Goal: Find specific page/section: Find specific page/section

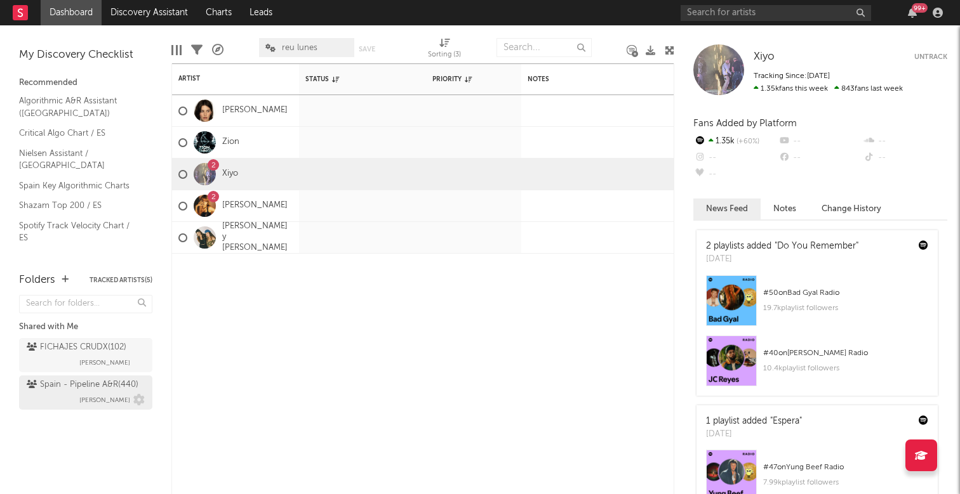
click at [74, 401] on div "Spain - Pipeline A&R ( 440 ) [PERSON_NAME]" at bounding box center [86, 393] width 118 height 30
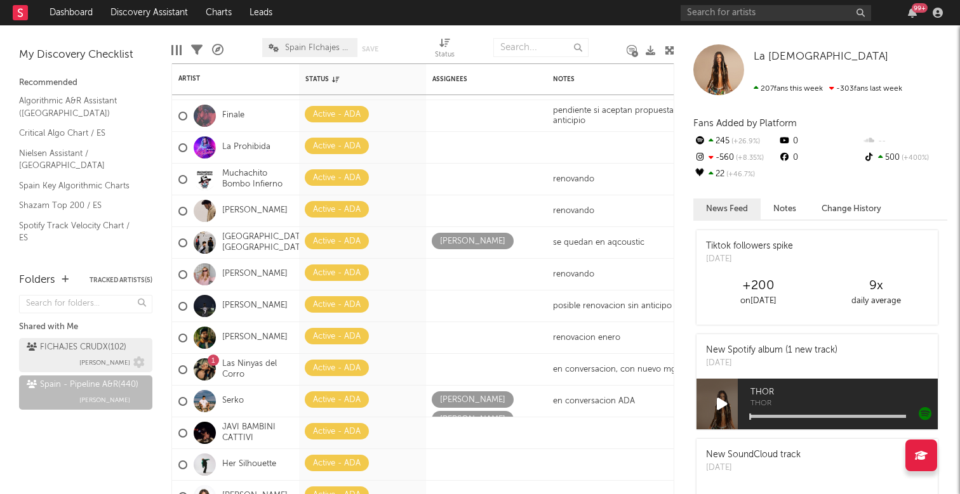
click at [51, 350] on div "FICHAJES CRUDX ( 102 )" at bounding box center [77, 347] width 100 height 15
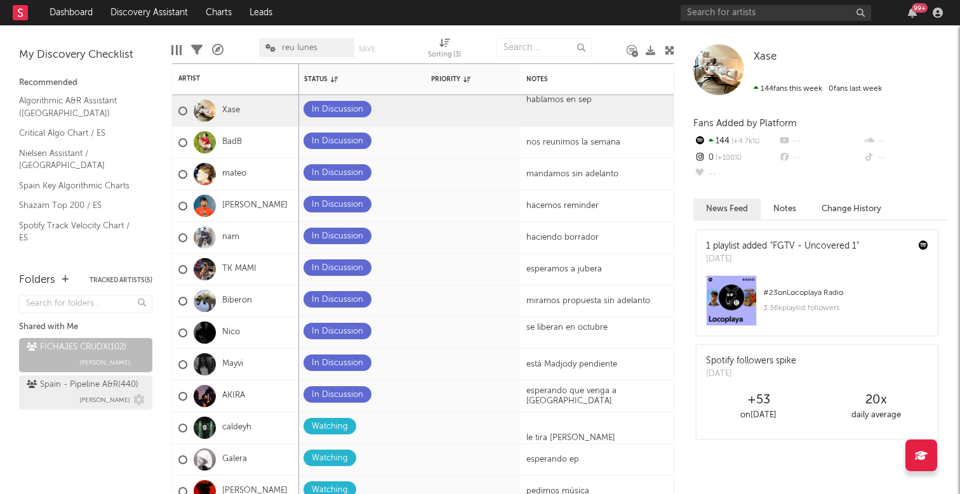
click at [74, 385] on div "Spain - Pipeline A&R ( 440 )" at bounding box center [83, 385] width 112 height 15
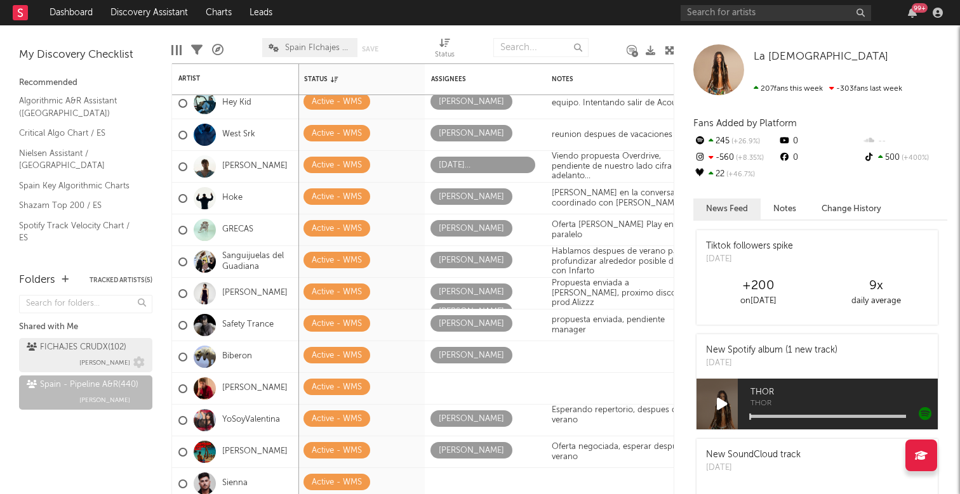
click at [73, 348] on div "FICHAJES CRUDX ( 102 )" at bounding box center [77, 347] width 100 height 15
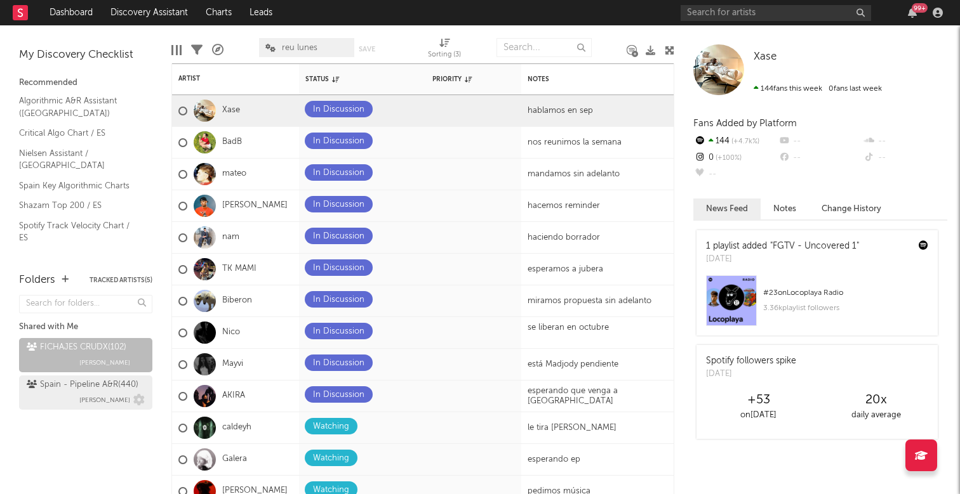
click at [76, 394] on div "Spain - Pipeline A&R ( 440 ) [PERSON_NAME]" at bounding box center [86, 393] width 118 height 30
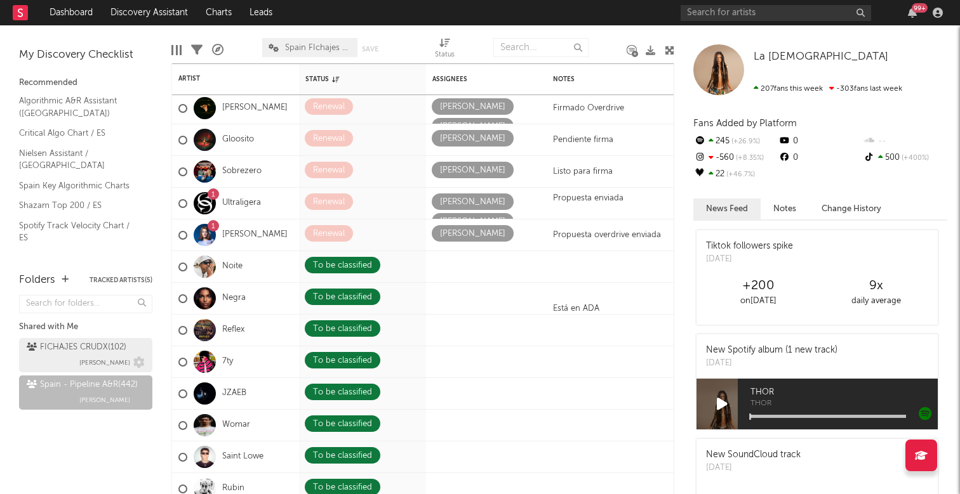
click at [51, 357] on div "FICHAJES CRUDX ( 102 ) [PERSON_NAME]" at bounding box center [86, 355] width 118 height 30
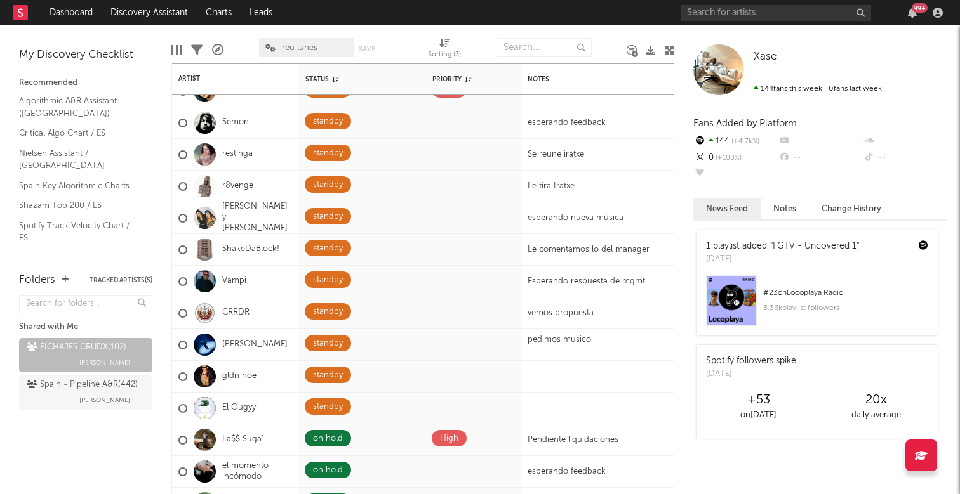
click at [37, 3] on div at bounding box center [27, 12] width 28 height 25
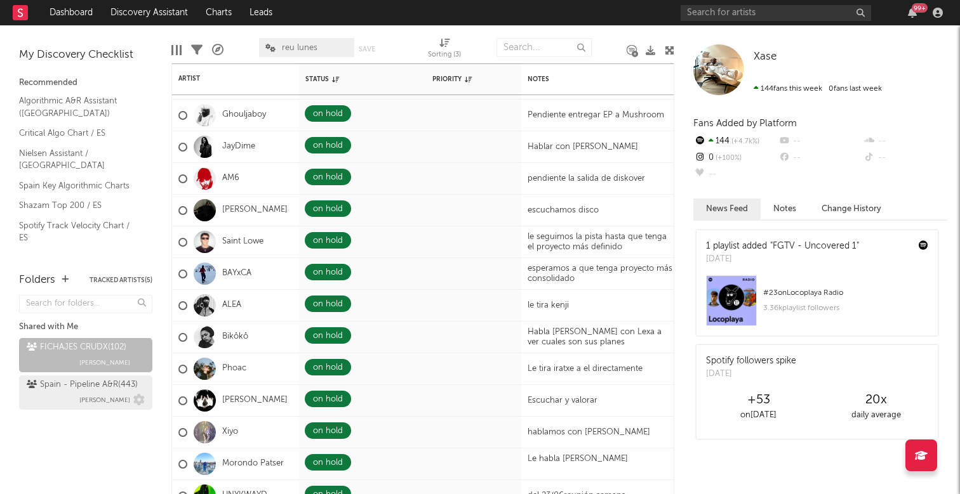
click at [54, 376] on link "Spain - Pipeline A&R ( 443 ) [PERSON_NAME]" at bounding box center [85, 393] width 133 height 34
